Goal: Find specific page/section: Find specific page/section

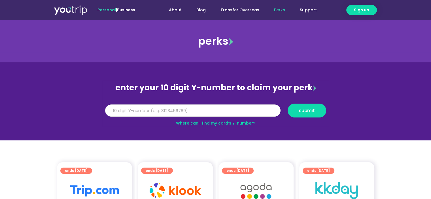
click at [178, 109] on input "Y Number" at bounding box center [192, 111] width 175 height 12
type input "8169206672"
click at [300, 110] on span "submit" at bounding box center [307, 111] width 16 height 4
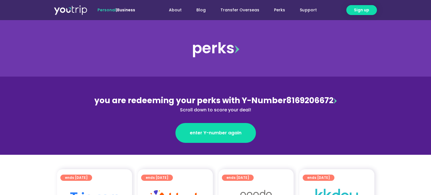
click at [125, 10] on link "Business" at bounding box center [126, 10] width 18 height 6
